Goal: Task Accomplishment & Management: Manage account settings

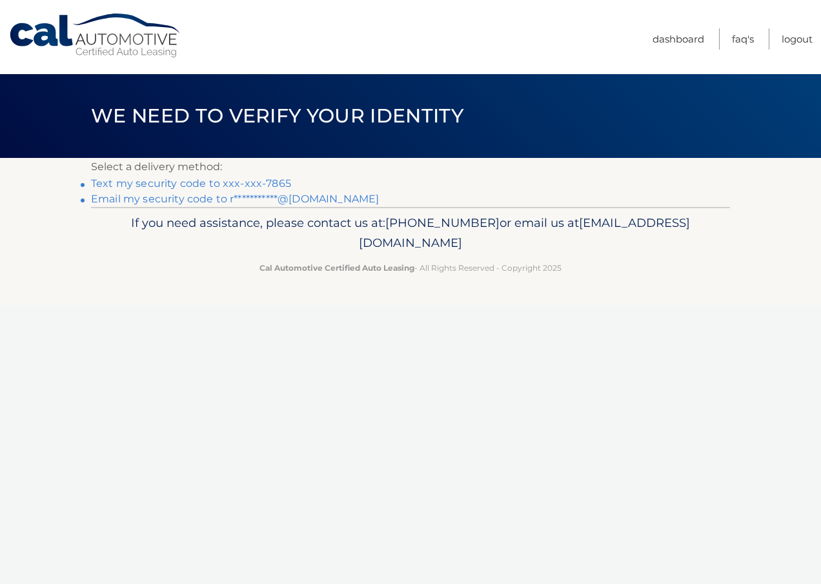
click at [227, 183] on link "Text my security code to xxx-xxx-7865" at bounding box center [191, 183] width 200 height 12
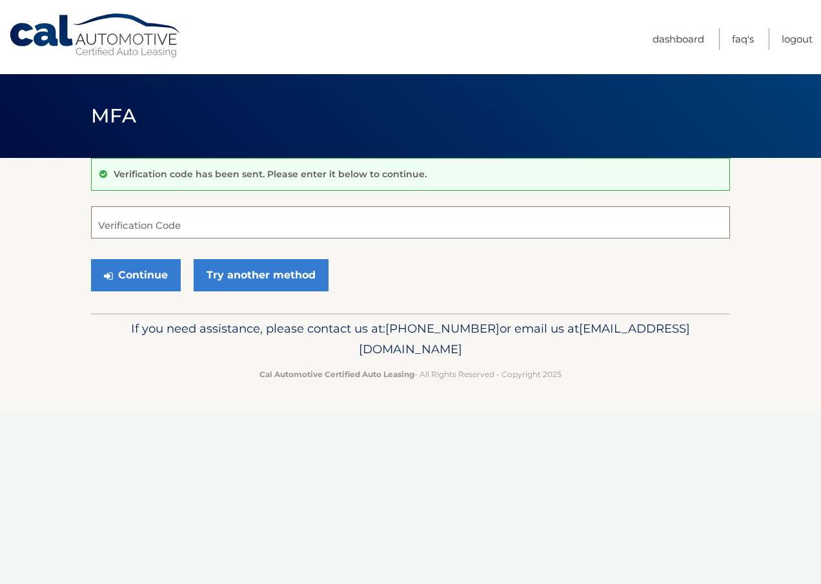
click at [142, 228] on input "Verification Code" at bounding box center [410, 222] width 639 height 32
type input "501548"
click at [126, 270] on button "Continue" at bounding box center [136, 275] width 90 height 32
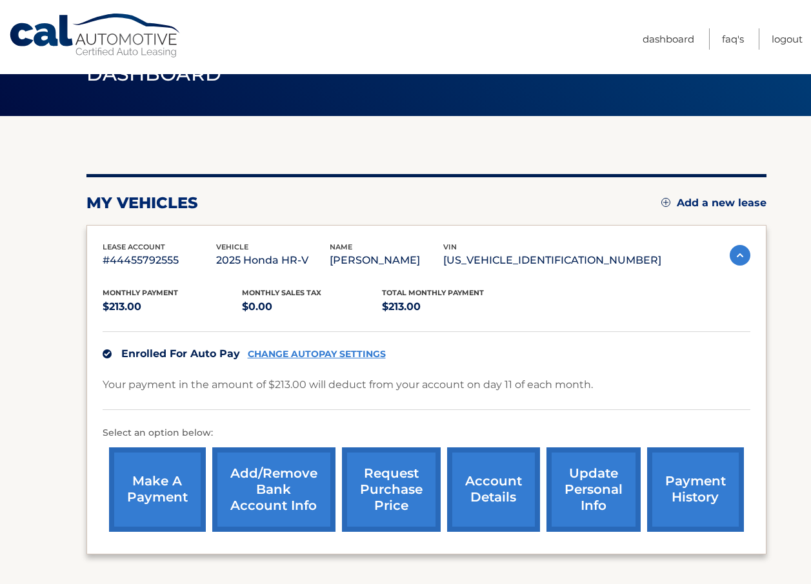
scroll to position [65, 0]
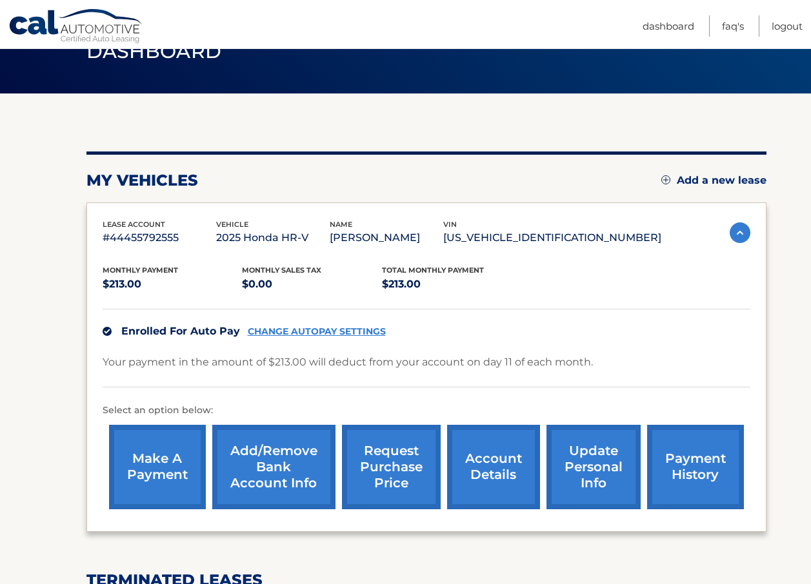
click at [710, 180] on link "Add a new lease" at bounding box center [713, 180] width 105 height 13
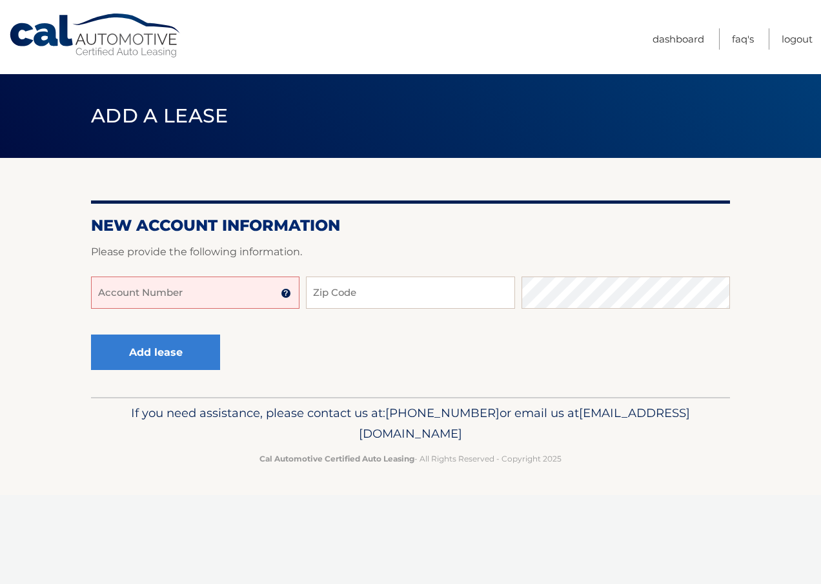
click at [110, 292] on input "Account Number" at bounding box center [195, 293] width 208 height 32
type input "44456018176"
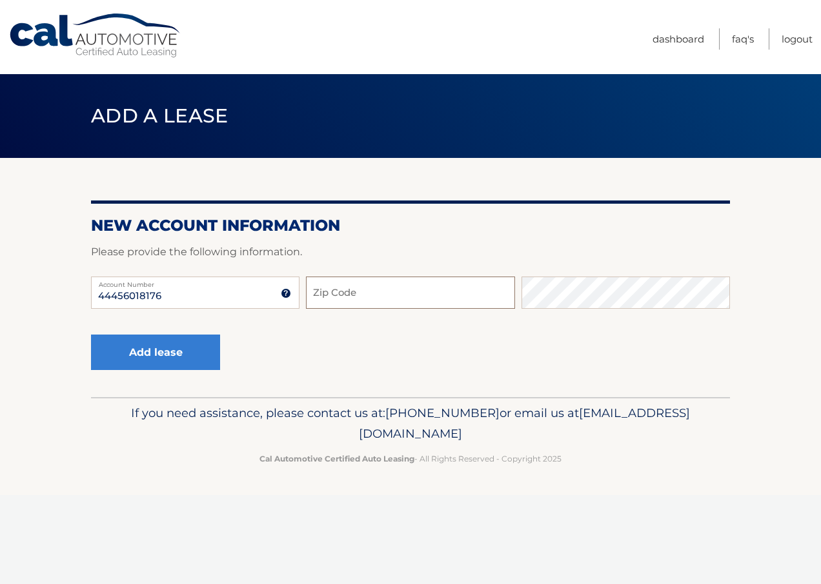
click at [362, 294] on input "Zip Code" at bounding box center [410, 293] width 208 height 32
click at [330, 350] on div "Add lease" at bounding box center [410, 353] width 639 height 47
click at [251, 299] on input "44456018176" at bounding box center [195, 293] width 208 height 32
click at [346, 289] on input "Zip Code" at bounding box center [410, 293] width 208 height 32
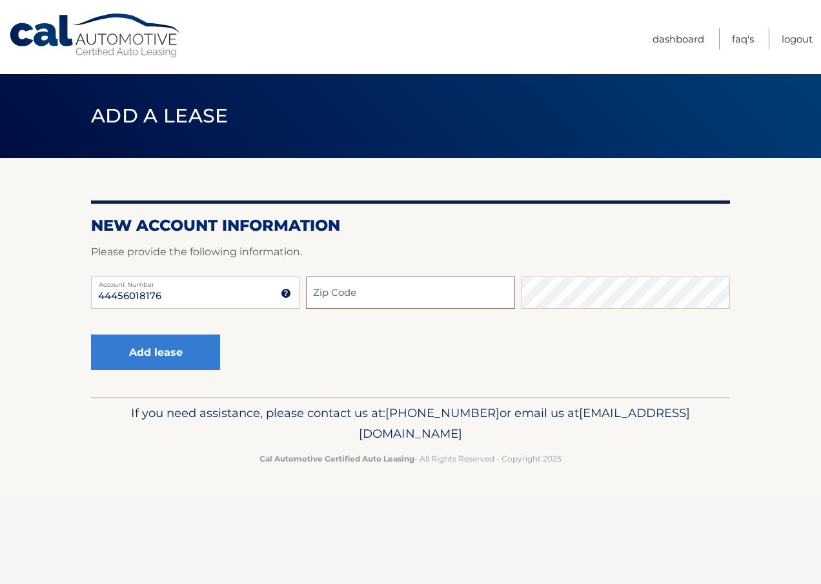
click at [346, 289] on input "Zip Code" at bounding box center [410, 293] width 208 height 32
click at [337, 347] on div "Add lease" at bounding box center [410, 353] width 639 height 47
click at [186, 293] on input "44456018176" at bounding box center [195, 293] width 208 height 32
click at [366, 290] on input "Zip Code" at bounding box center [410, 293] width 208 height 32
type input "11552"
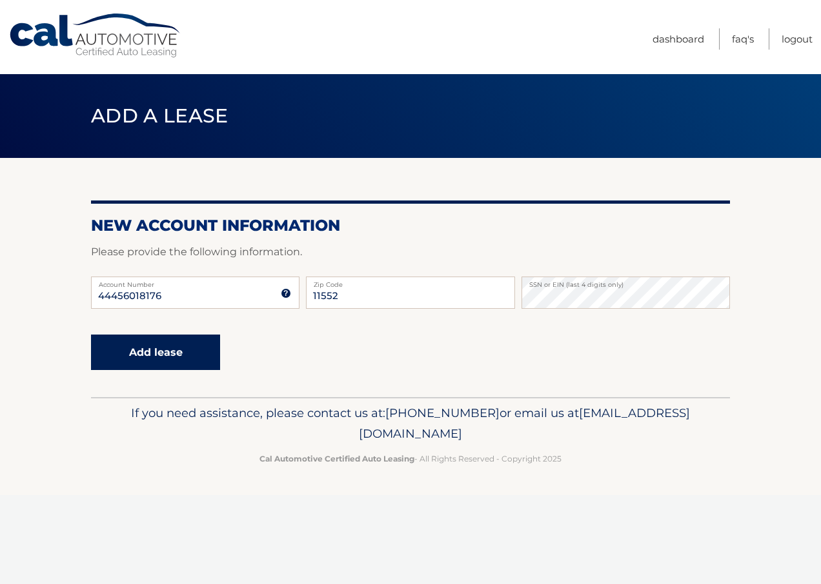
click at [141, 340] on button "Add lease" at bounding box center [155, 352] width 129 height 35
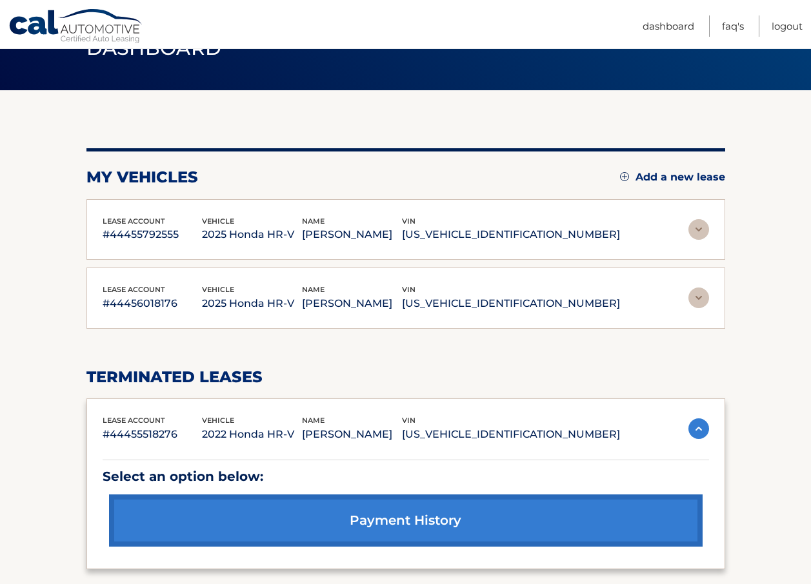
scroll to position [47, 0]
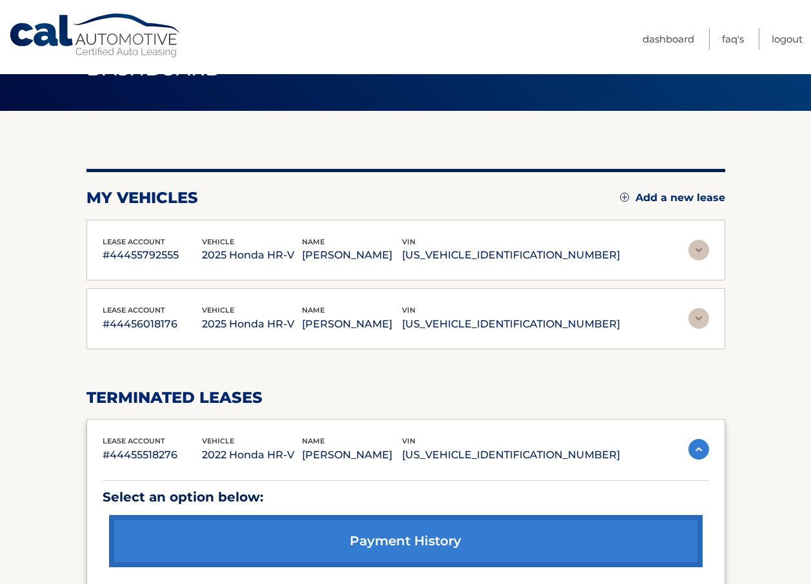
click at [696, 315] on img at bounding box center [698, 318] width 21 height 21
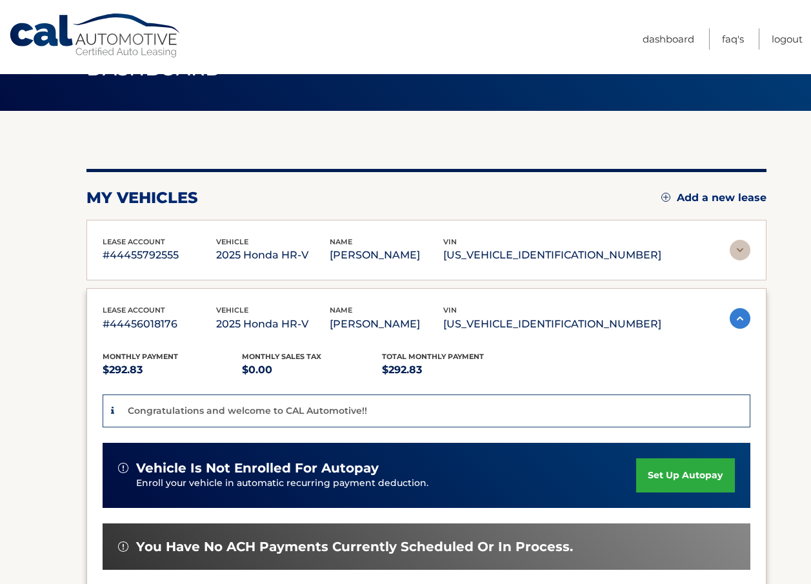
click at [516, 378] on p "$292.83" at bounding box center [452, 370] width 140 height 18
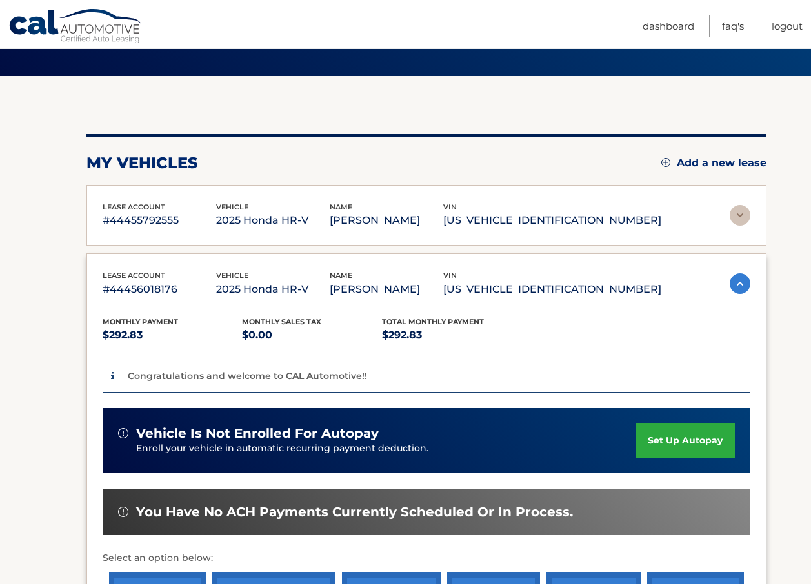
scroll to position [112, 0]
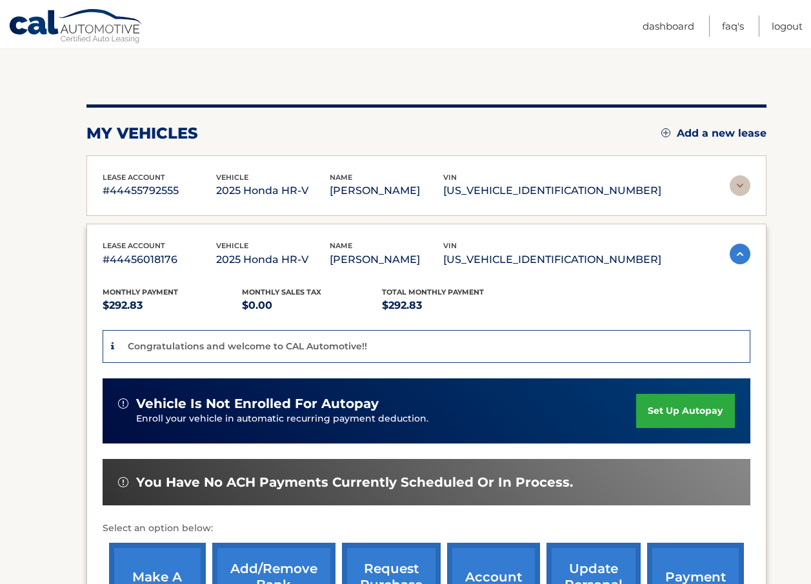
click at [708, 405] on link "set up autopay" at bounding box center [685, 411] width 98 height 34
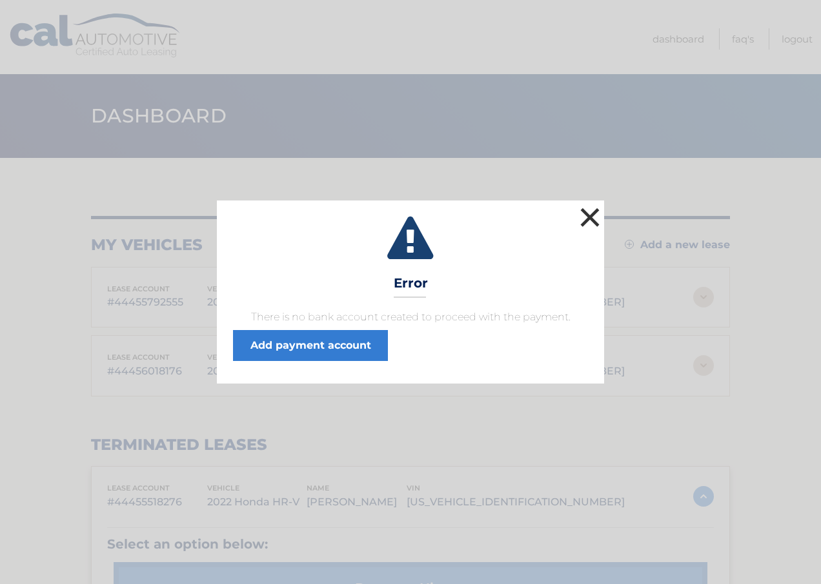
click at [584, 214] on button "×" at bounding box center [590, 218] width 26 height 26
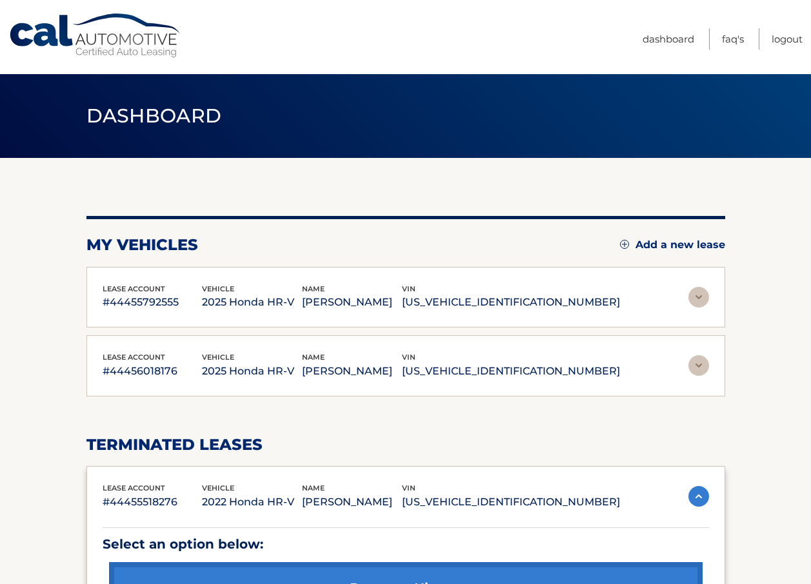
click at [632, 416] on div "You are registered for this site, but you haven't enrolled in online payments. …" at bounding box center [405, 426] width 639 height 421
click at [695, 364] on img at bounding box center [698, 365] width 21 height 21
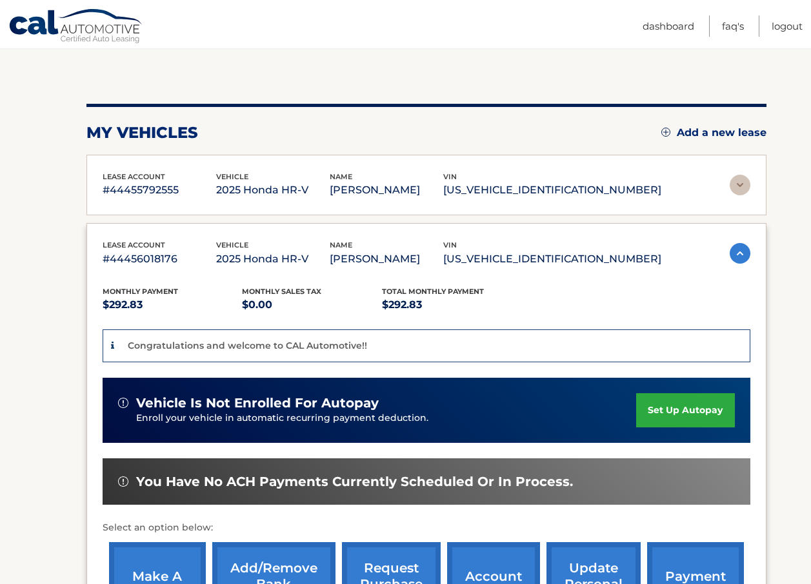
scroll to position [129, 0]
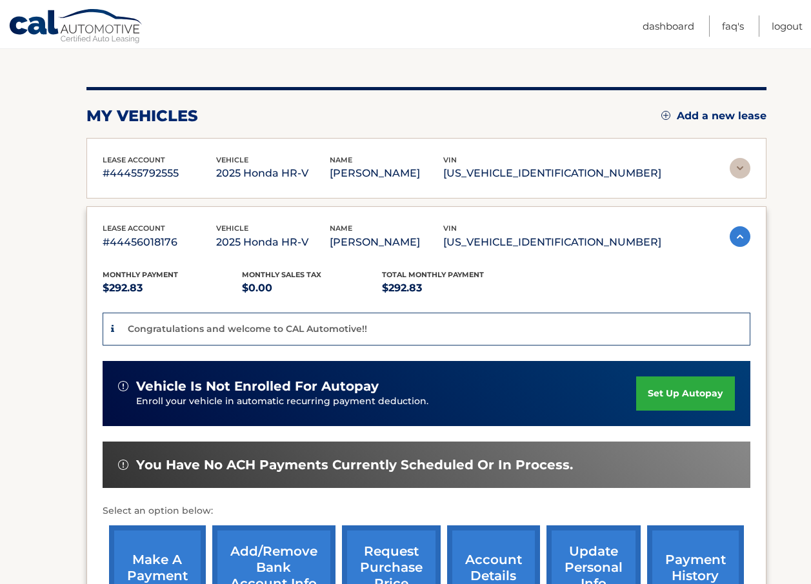
click at [739, 236] on img at bounding box center [740, 236] width 21 height 21
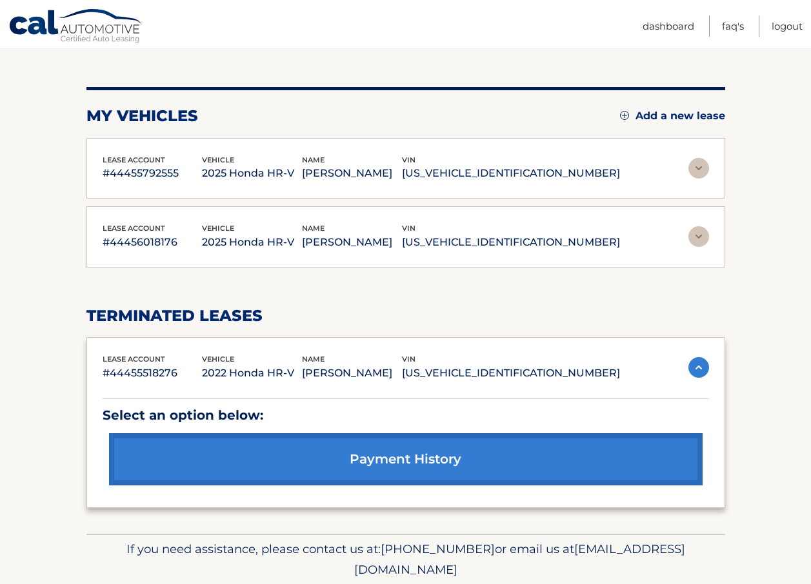
click at [698, 165] on img at bounding box center [698, 168] width 21 height 21
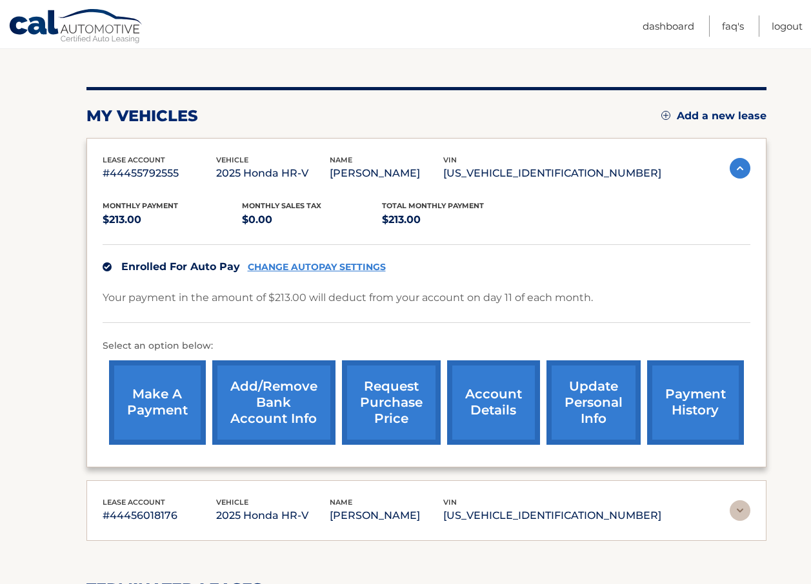
click at [735, 166] on img at bounding box center [740, 168] width 21 height 21
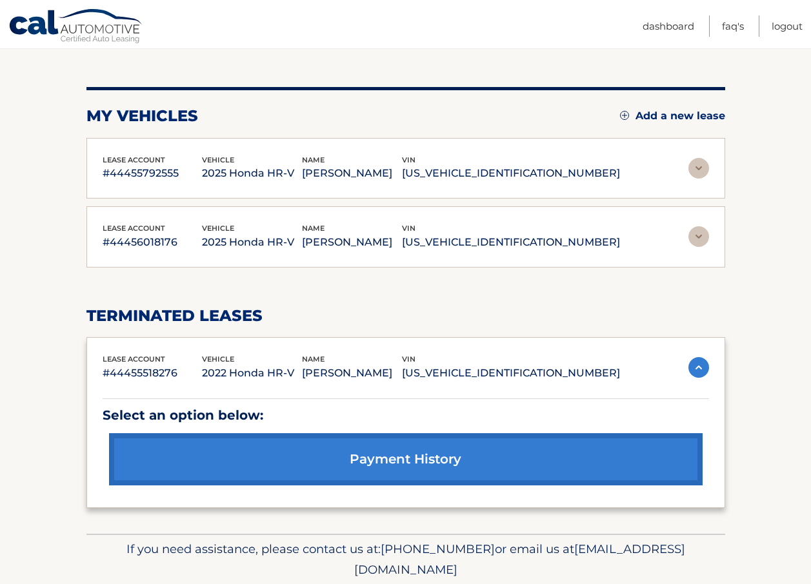
click at [694, 237] on img at bounding box center [698, 236] width 21 height 21
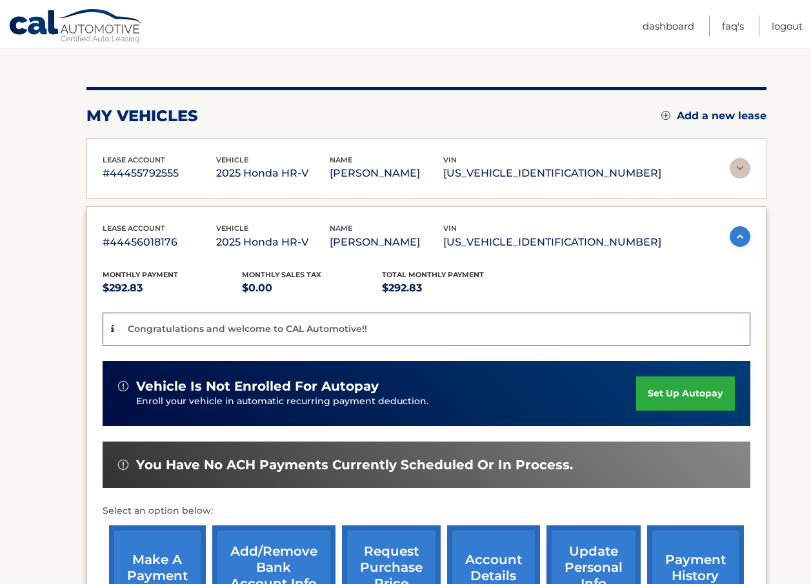
click at [678, 393] on link "set up autopay" at bounding box center [685, 394] width 98 height 34
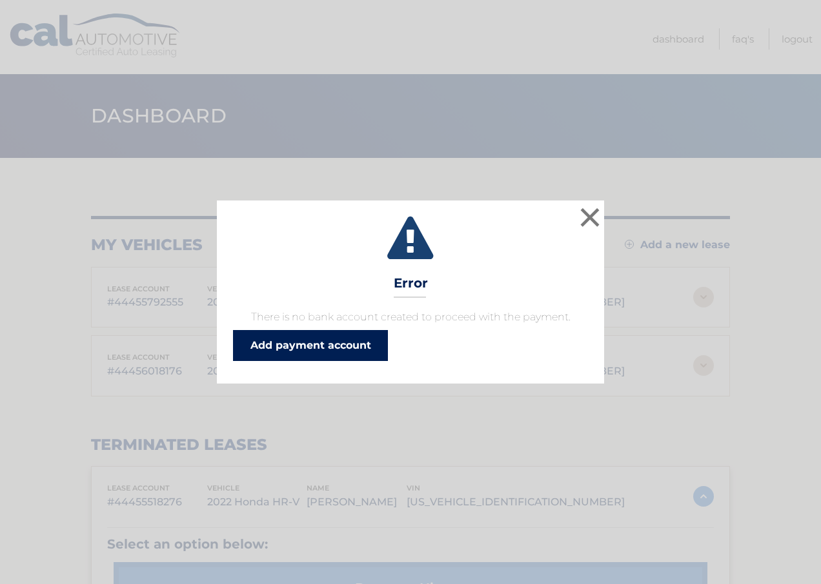
click at [301, 339] on link "Add payment account" at bounding box center [310, 345] width 155 height 31
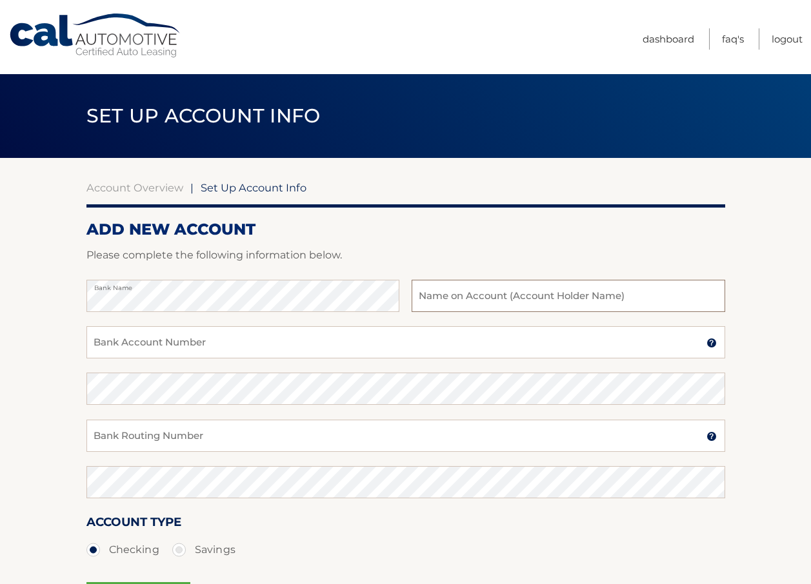
click at [454, 302] on input "text" at bounding box center [568, 296] width 313 height 32
type input "[PERSON_NAME]"
click at [86, 357] on input "Bank Account Number" at bounding box center [405, 342] width 639 height 32
type input "021000021"
click at [50, 390] on section "Account Overview | Set Up Account Info ADD NEW ACCOUNT Please complete the foll…" at bounding box center [405, 404] width 811 height 492
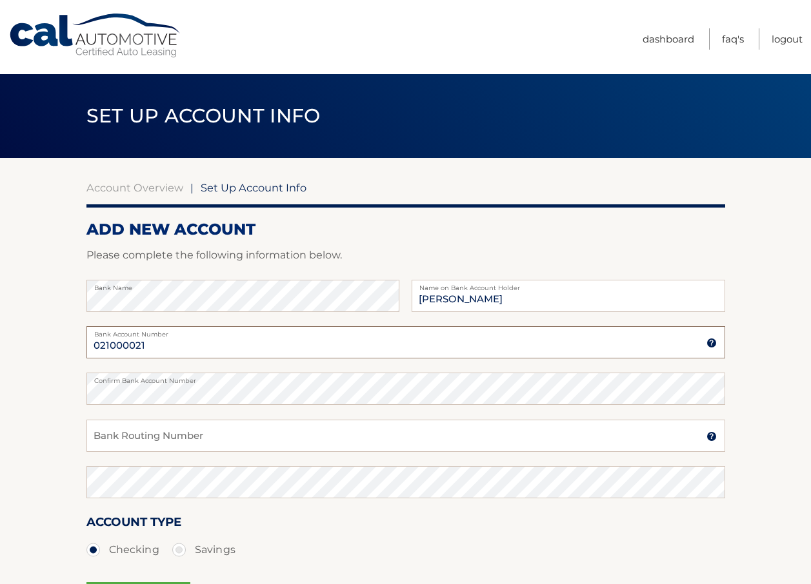
drag, startPoint x: 160, startPoint y: 347, endPoint x: 19, endPoint y: 332, distance: 142.1
click at [23, 332] on section "Account Overview | Set Up Account Info ADD NEW ACCOUNT Please complete the foll…" at bounding box center [405, 404] width 811 height 492
type input "638281660"
click at [82, 385] on section "Account Overview | Set Up Account Info ADD NEW ACCOUNT Please complete the foll…" at bounding box center [405, 404] width 811 height 492
click at [125, 433] on input "Bank Routing Number" at bounding box center [405, 436] width 639 height 32
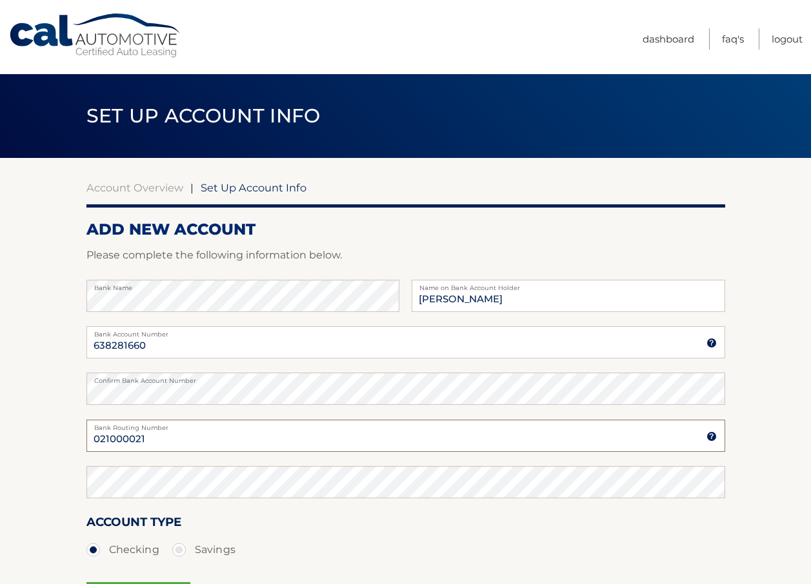
type input "021000021"
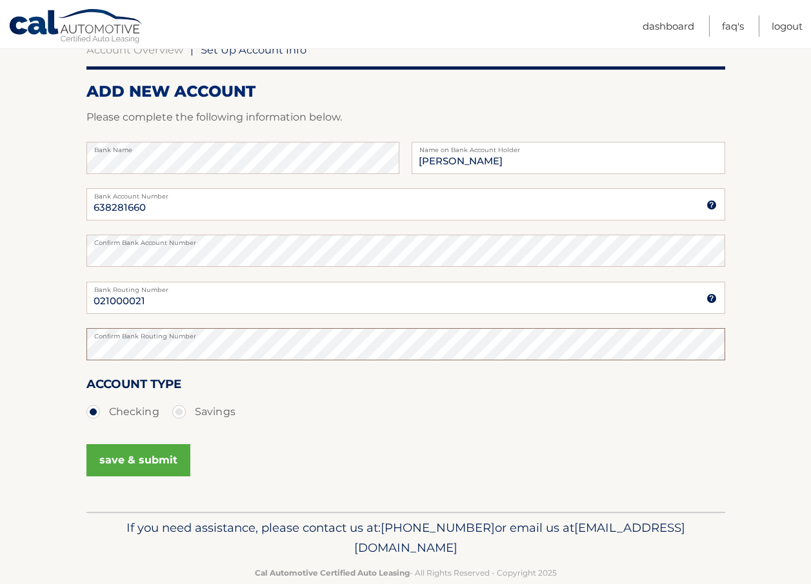
scroll to position [164, 0]
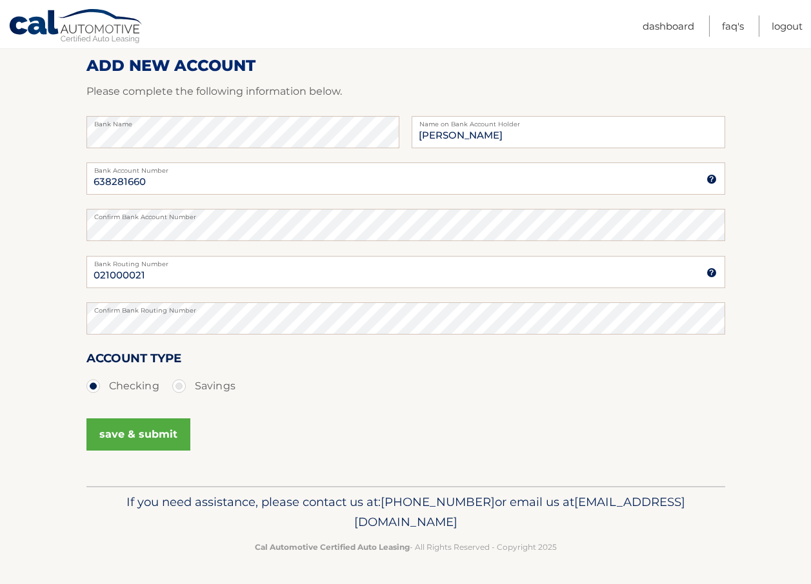
click at [132, 434] on button "save & submit" at bounding box center [138, 435] width 104 height 32
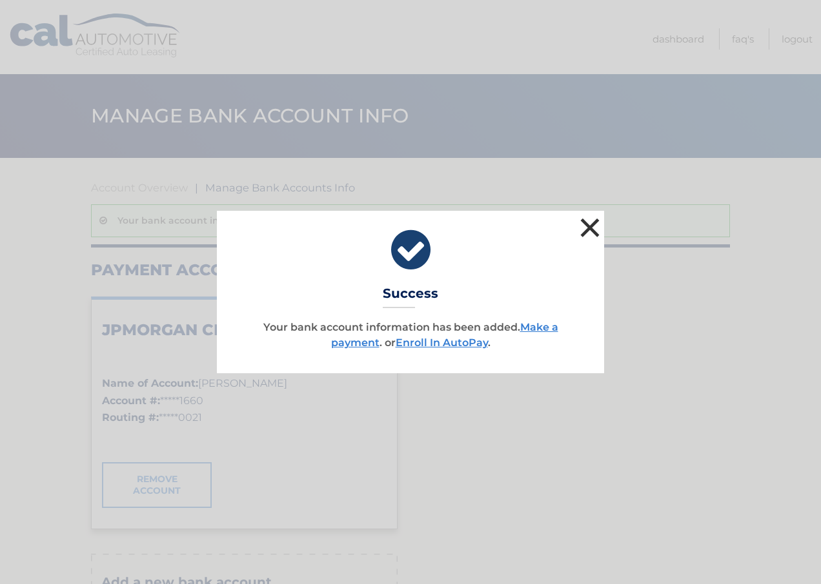
click at [592, 226] on button "×" at bounding box center [590, 228] width 26 height 26
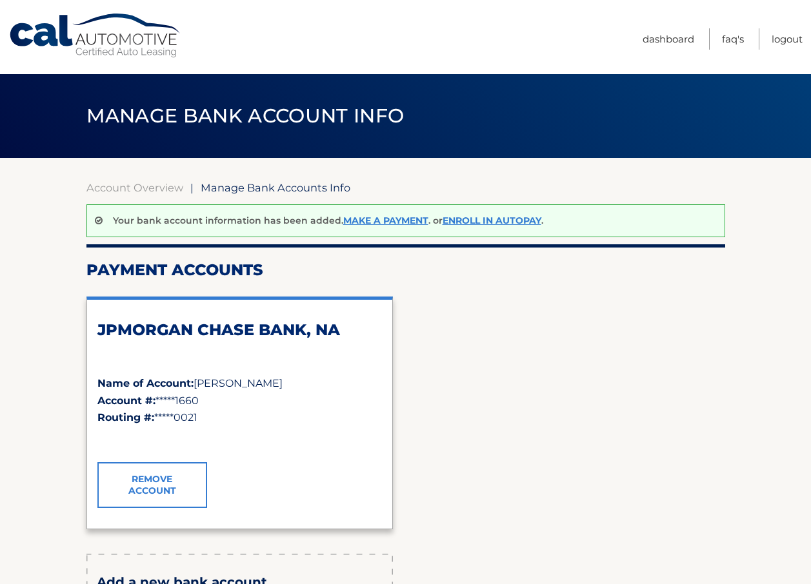
click at [539, 361] on div "JPMORGAN CHASE BANK, NA Name of Account: [PERSON_NAME] Account #: *****1660 Rou…" at bounding box center [405, 412] width 639 height 253
click at [346, 430] on div "✓" at bounding box center [239, 439] width 284 height 27
click at [663, 41] on link "Dashboard" at bounding box center [669, 38] width 52 height 21
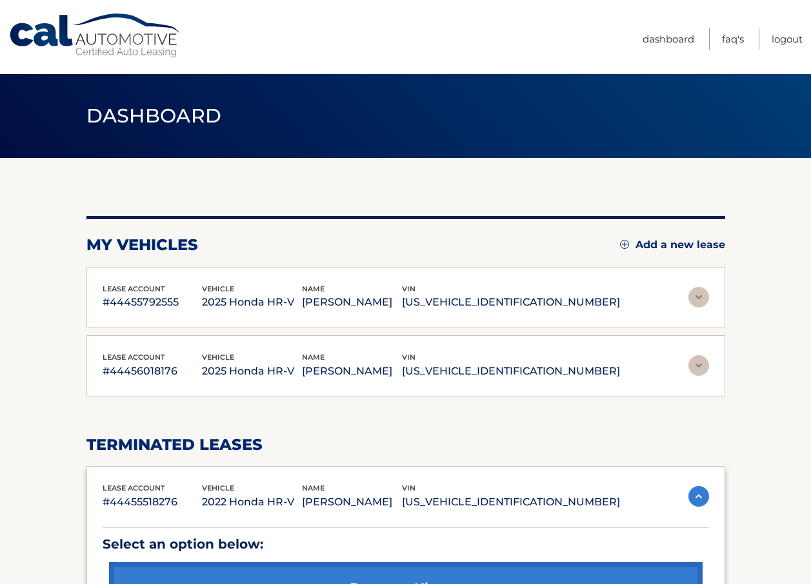
click at [704, 364] on img at bounding box center [698, 365] width 21 height 21
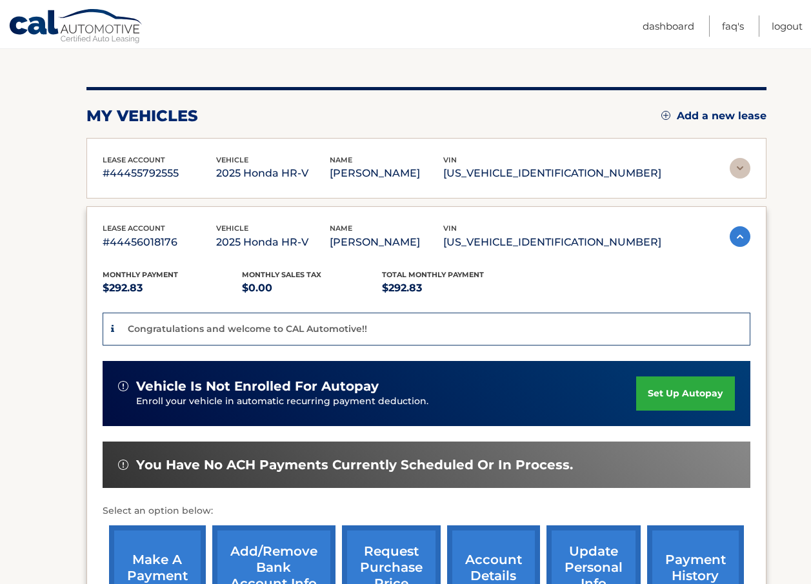
scroll to position [65, 0]
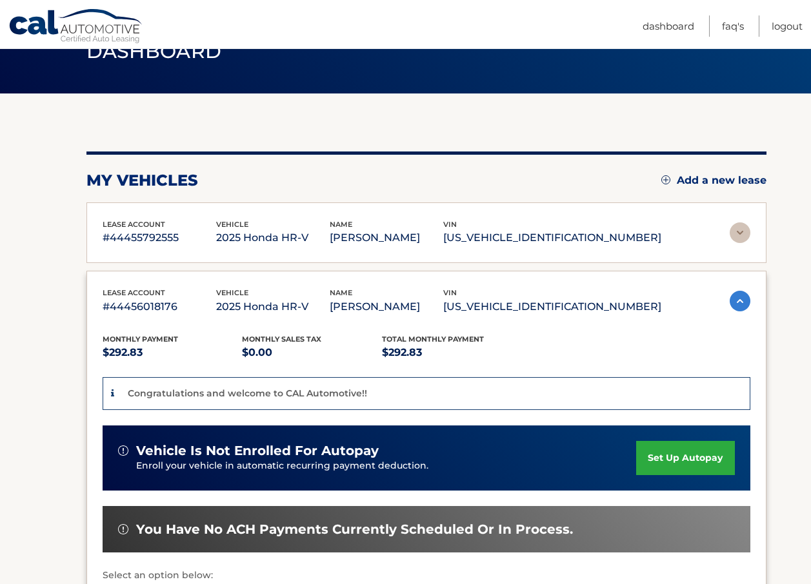
click at [548, 344] on div "Monthly Payment $292.83 Monthly sales Tax $0.00 Total Monthly Payment $292.83" at bounding box center [382, 348] width 559 height 29
click at [734, 301] on img at bounding box center [740, 301] width 21 height 21
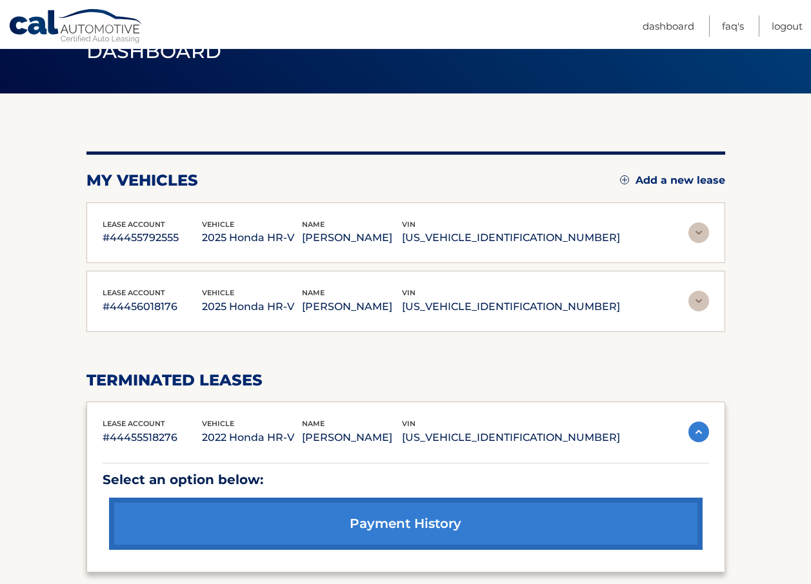
click at [697, 298] on img at bounding box center [698, 301] width 21 height 21
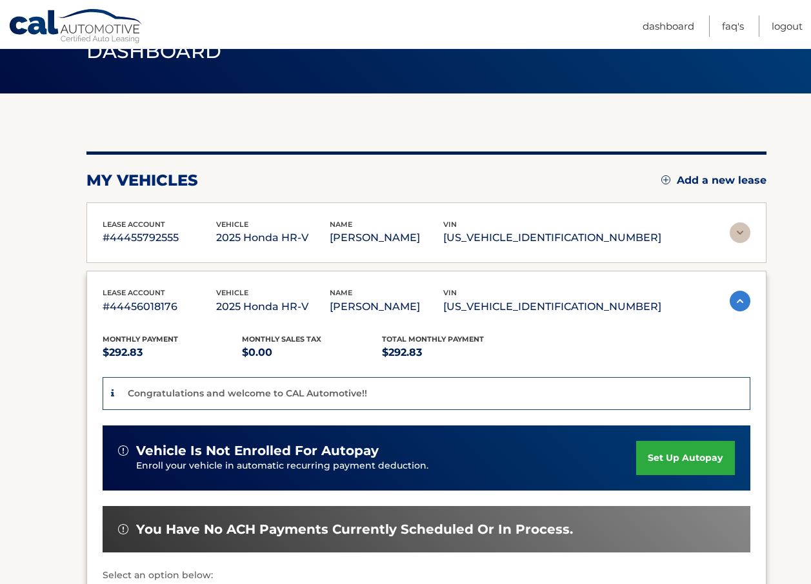
click at [523, 380] on div "Congratulations and welcome to CAL Automotive!!" at bounding box center [427, 393] width 648 height 33
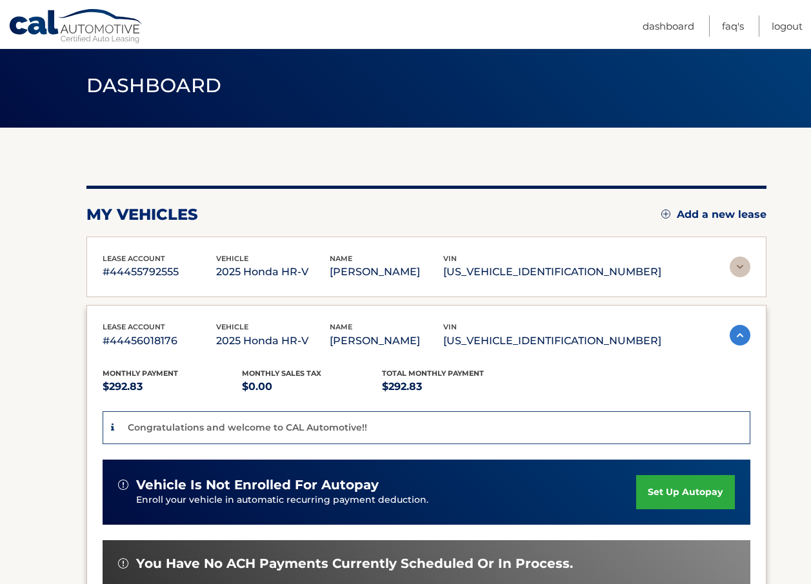
scroll to position [0, 0]
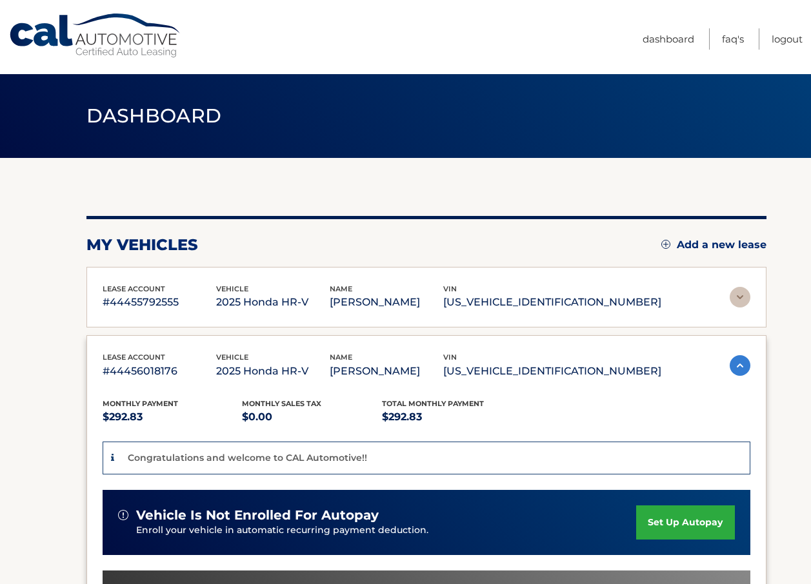
click at [743, 289] on img at bounding box center [740, 297] width 21 height 21
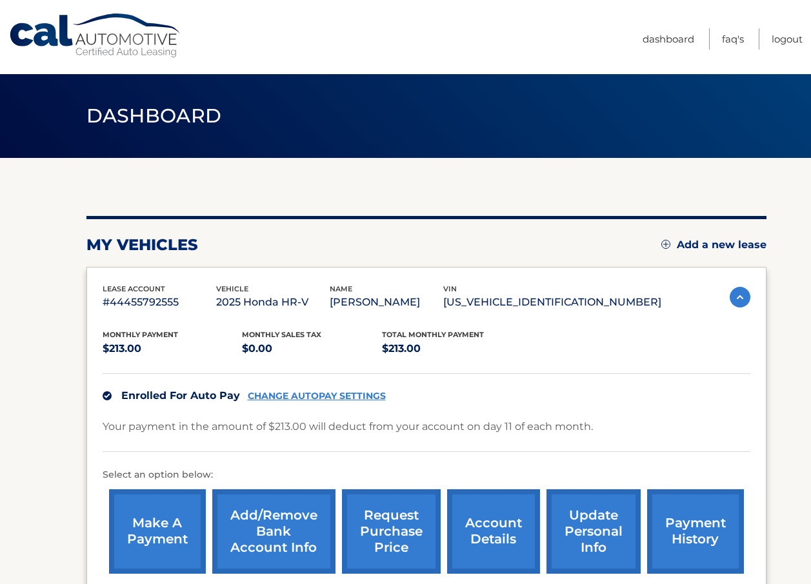
click at [731, 297] on img at bounding box center [740, 297] width 21 height 21
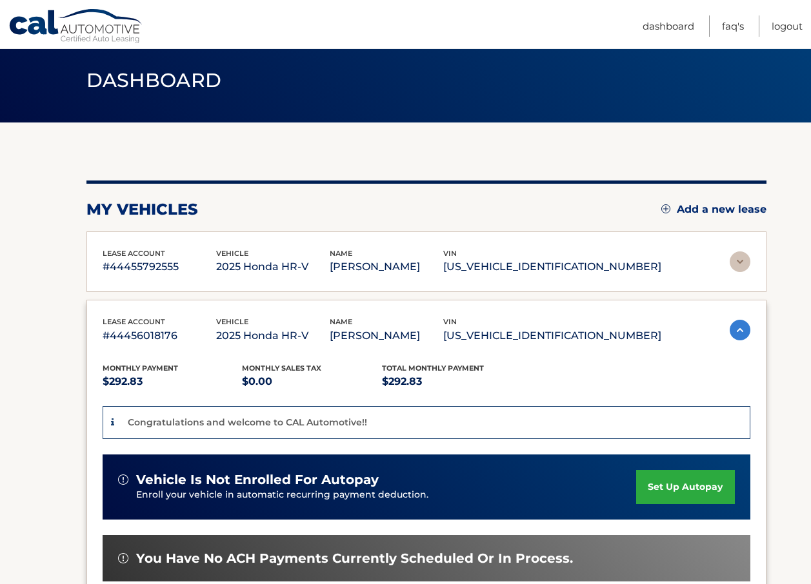
scroll to position [65, 0]
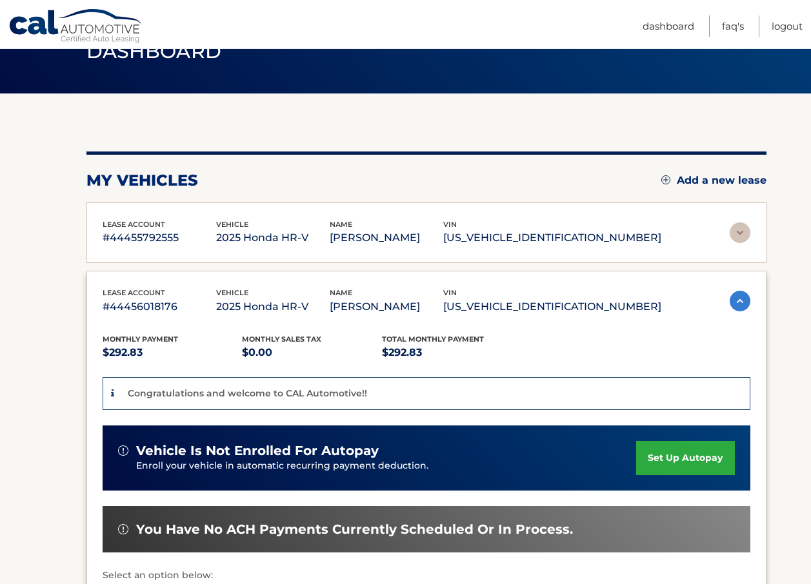
click at [737, 298] on img at bounding box center [740, 301] width 21 height 21
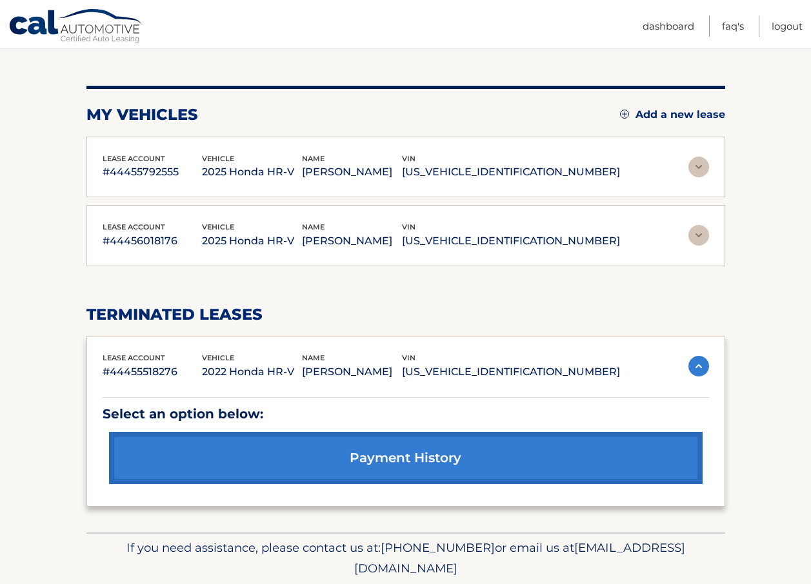
scroll to position [176, 0]
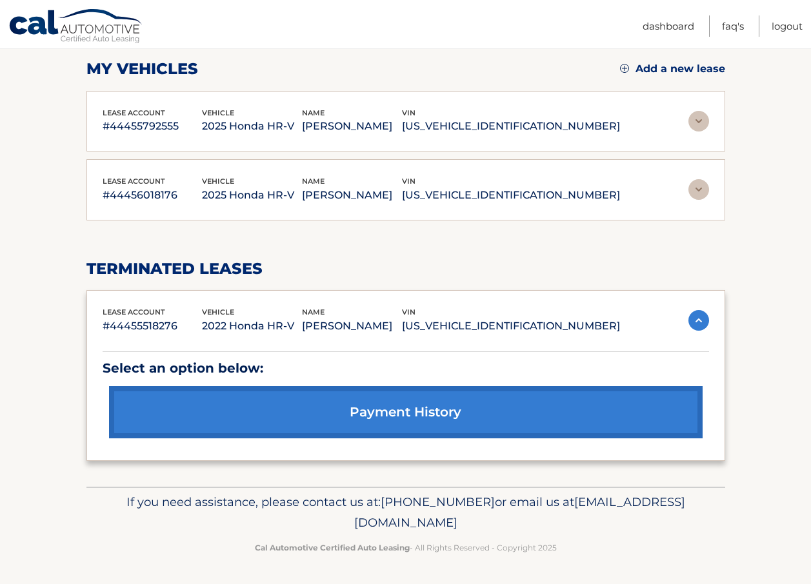
click at [399, 412] on link "payment history" at bounding box center [406, 412] width 594 height 52
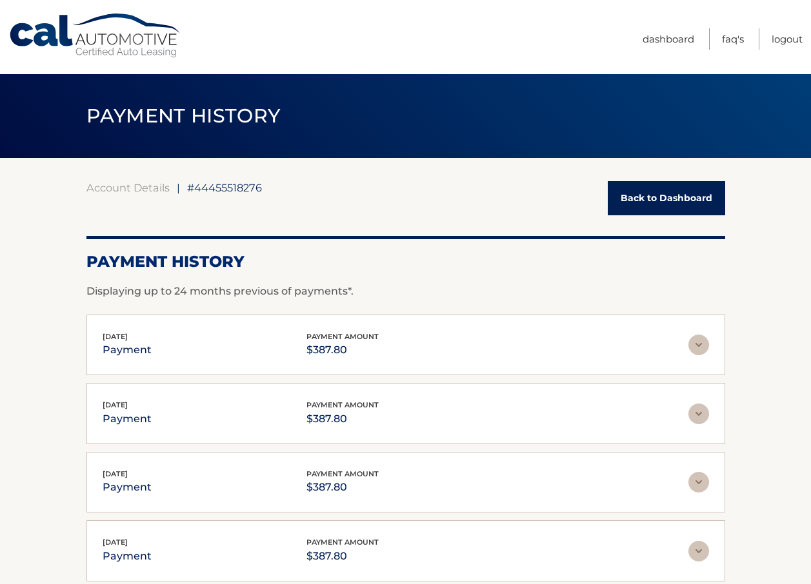
click at [399, 412] on div "Nov 01, 2024 payment payment amount $387.80" at bounding box center [396, 413] width 586 height 29
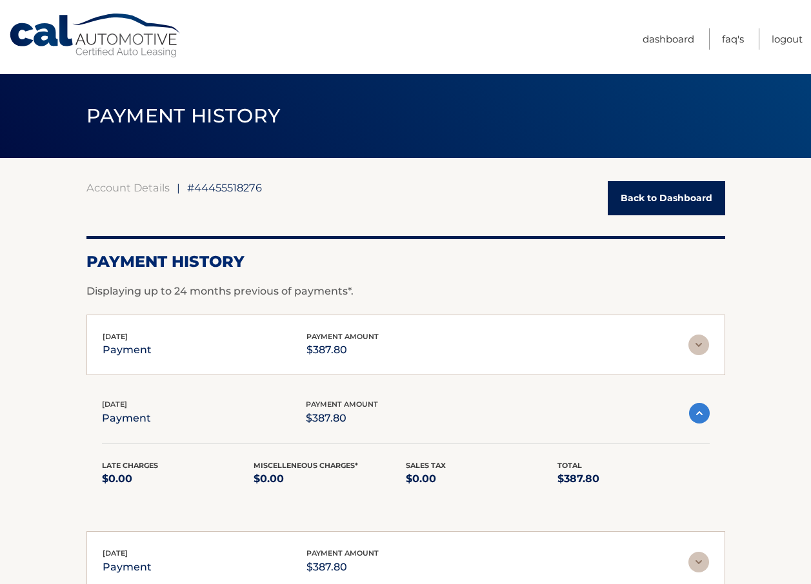
click at [691, 192] on link "Back to Dashboard" at bounding box center [666, 198] width 117 height 34
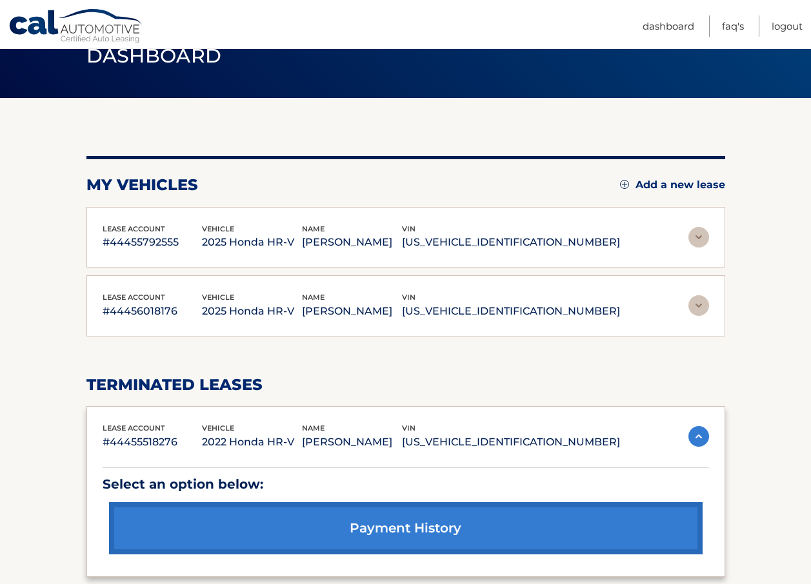
scroll to position [47, 0]
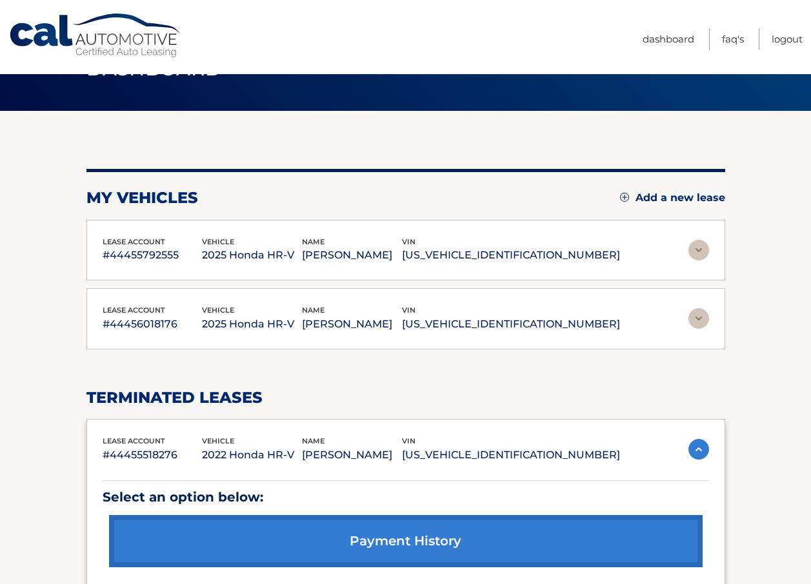
click at [121, 321] on p "#44456018176" at bounding box center [153, 324] width 100 height 18
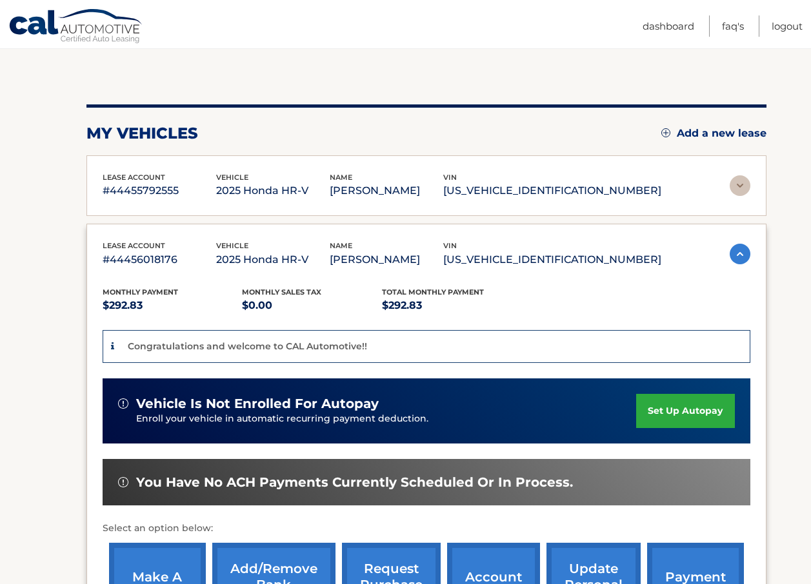
scroll to position [0, 0]
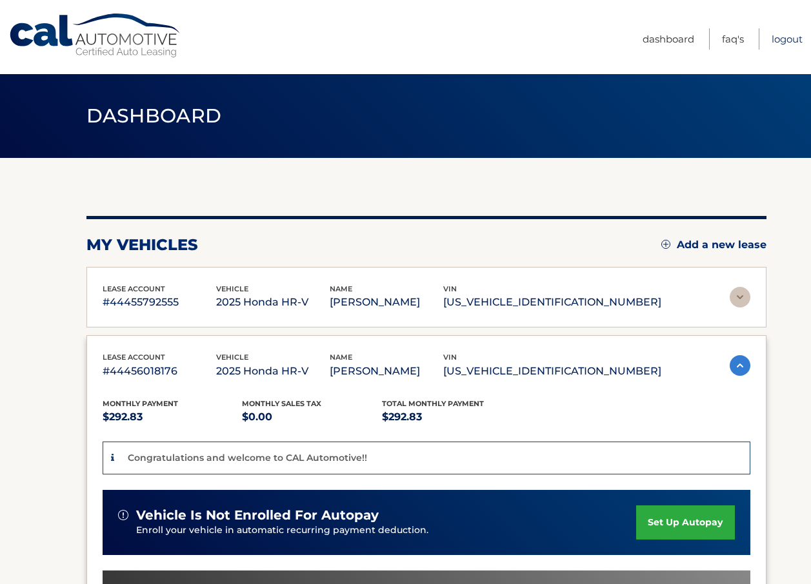
click at [792, 35] on link "Logout" at bounding box center [787, 38] width 31 height 21
